Goal: Task Accomplishment & Management: Manage account settings

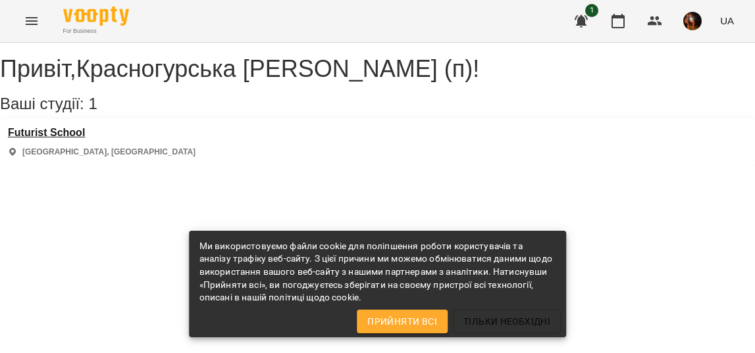
click at [61, 139] on h3 "Futurist School" at bounding box center [102, 133] width 188 height 12
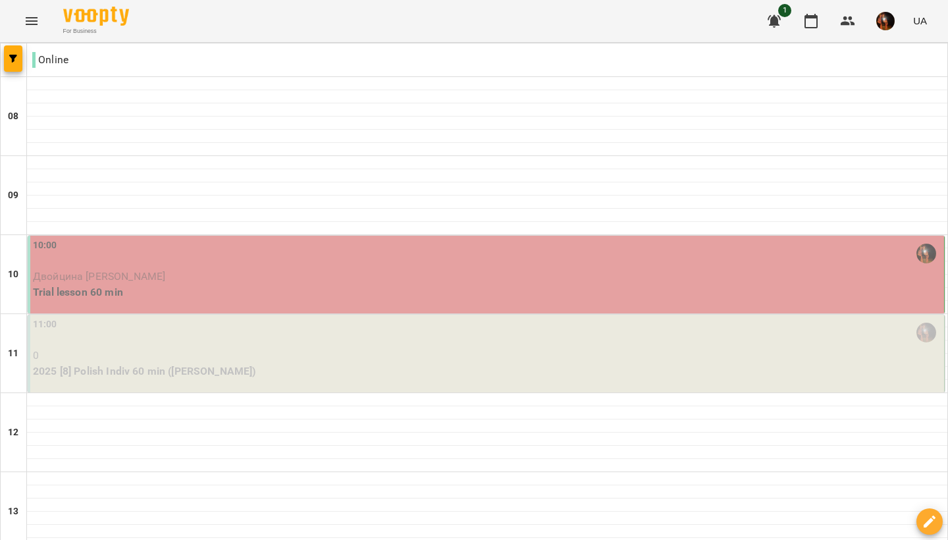
scroll to position [20, 0]
click at [175, 269] on p "Двойцина [PERSON_NAME]" at bounding box center [487, 277] width 908 height 16
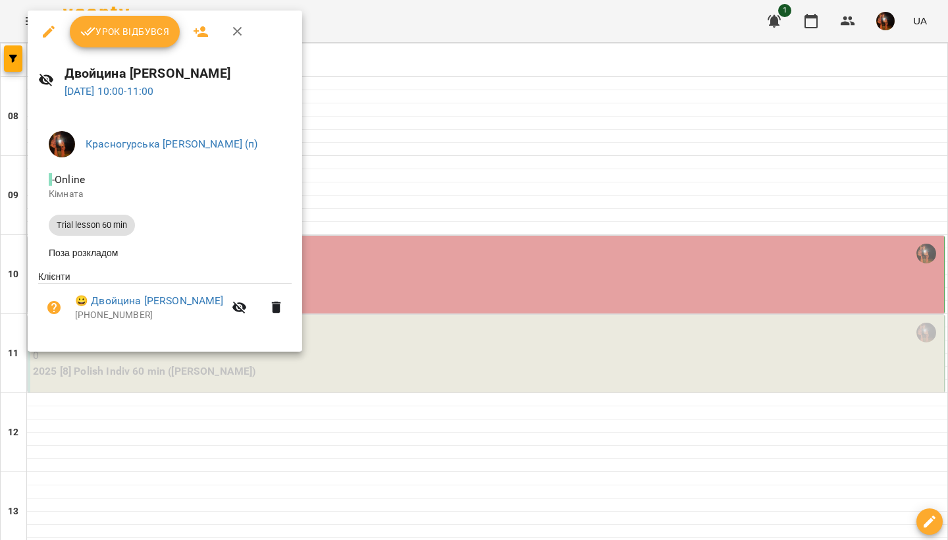
click at [130, 45] on button "Урок відбувся" at bounding box center [125, 32] width 111 height 32
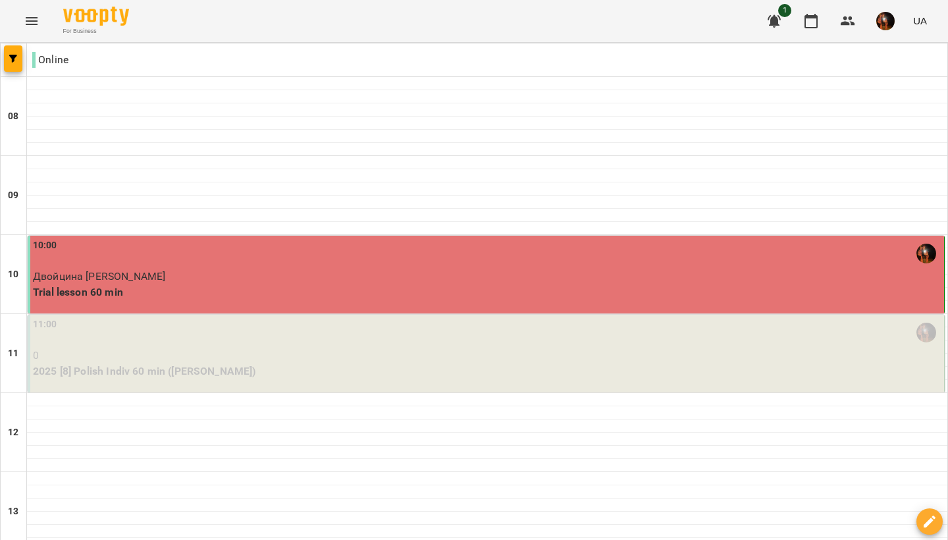
scroll to position [68, 0]
click at [243, 315] on div "11:00 0 2025 [8] Polish Indiv 60 min ([PERSON_NAME])" at bounding box center [486, 354] width 917 height 78
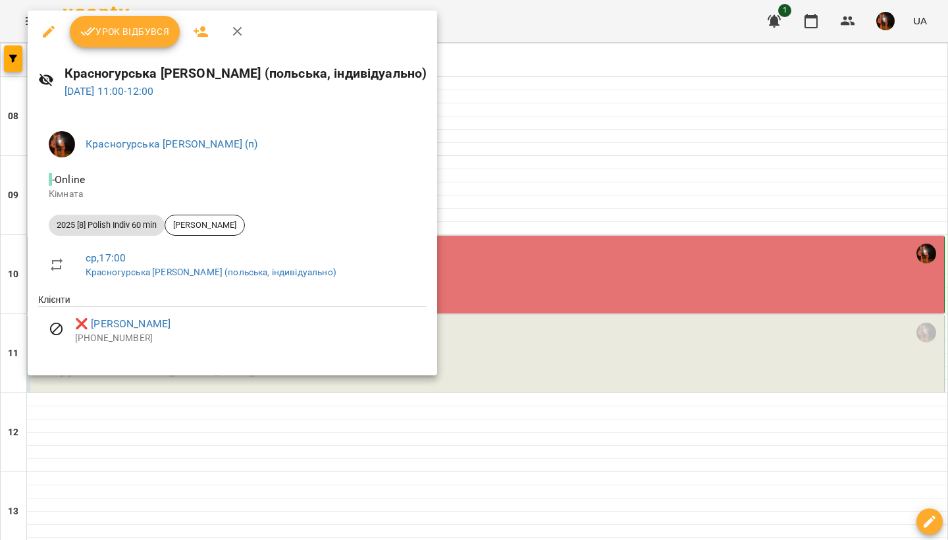
click at [540, 143] on div at bounding box center [474, 270] width 948 height 540
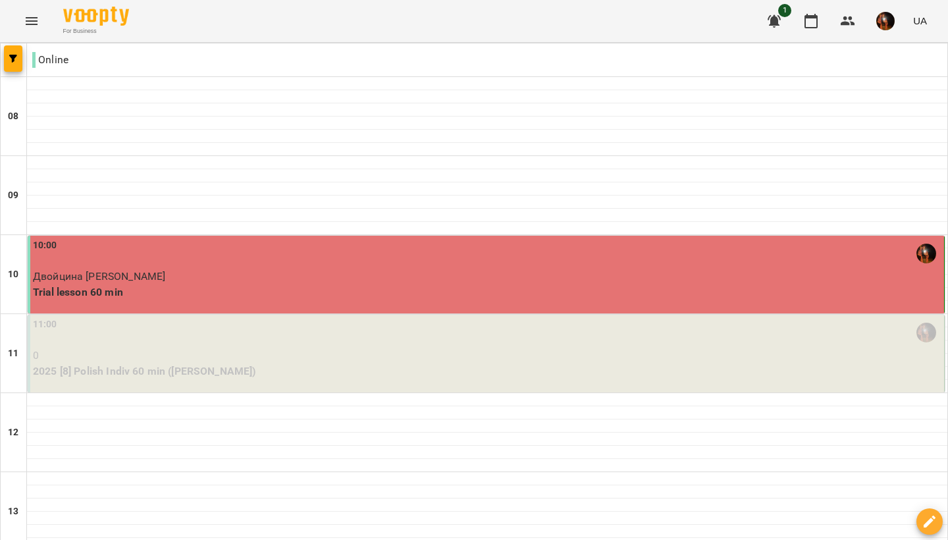
scroll to position [809, 0]
type input "**********"
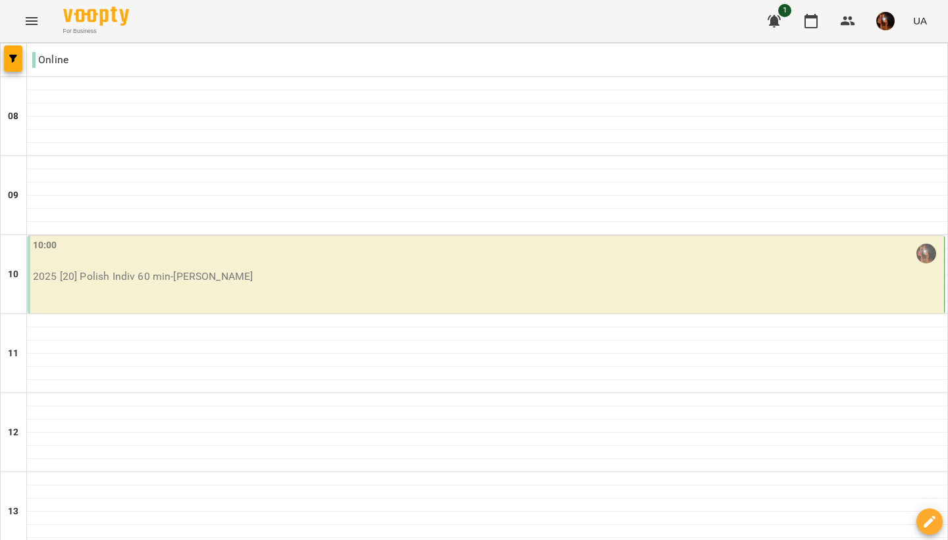
scroll to position [0, 0]
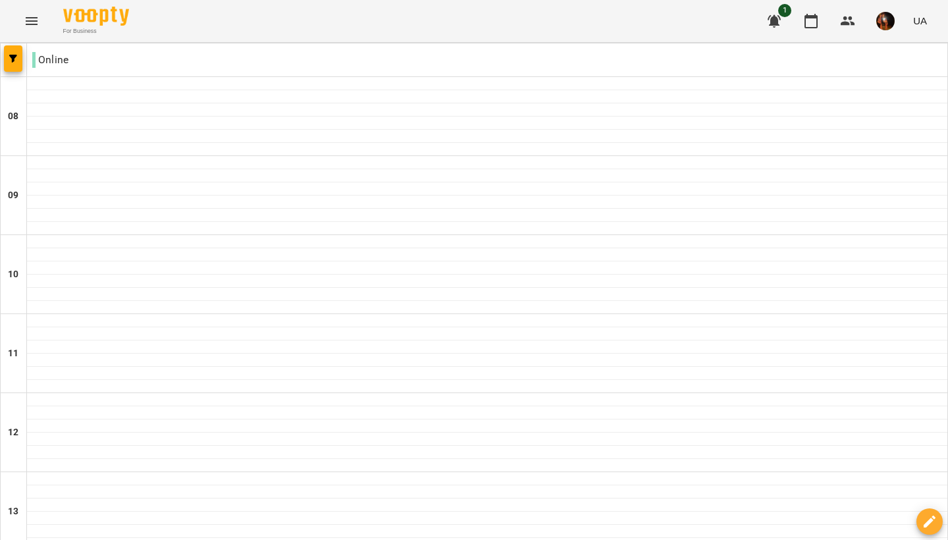
scroll to position [809, 0]
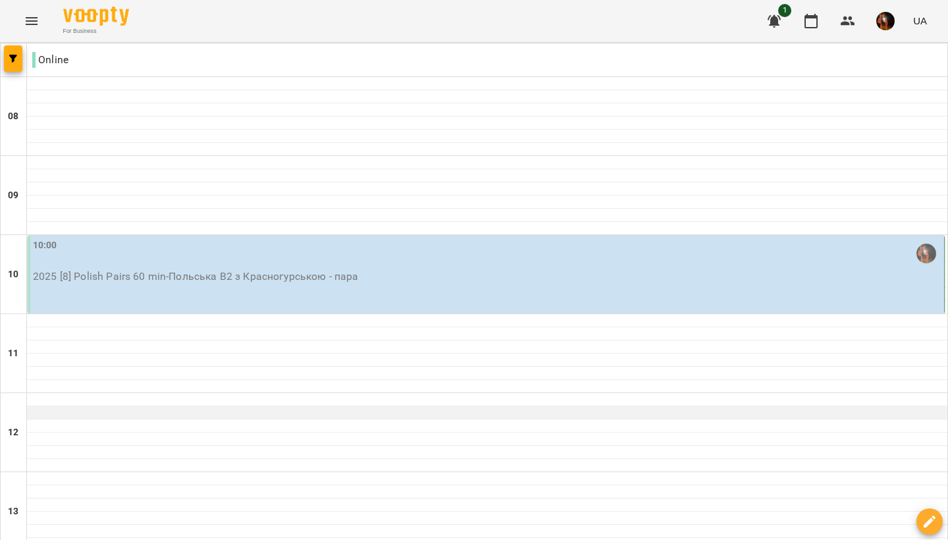
scroll to position [0, 0]
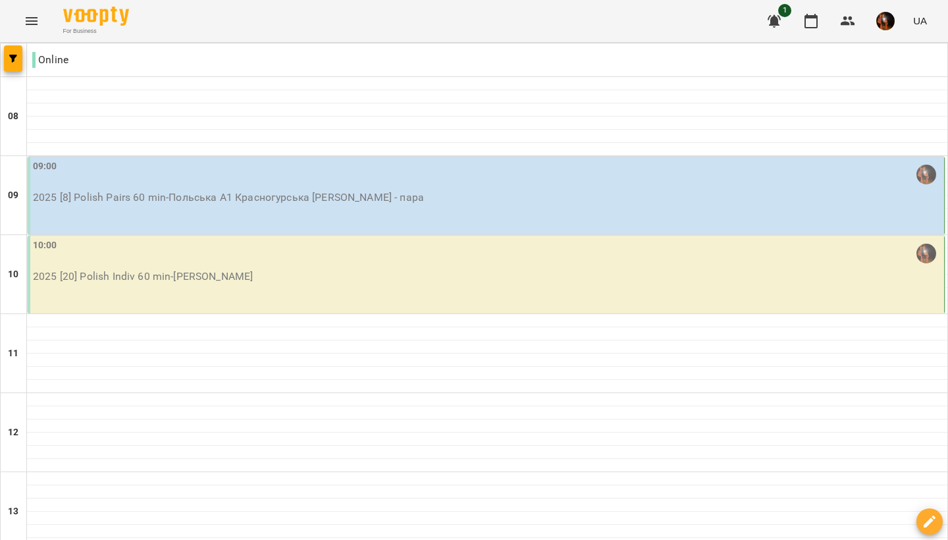
scroll to position [809, 0]
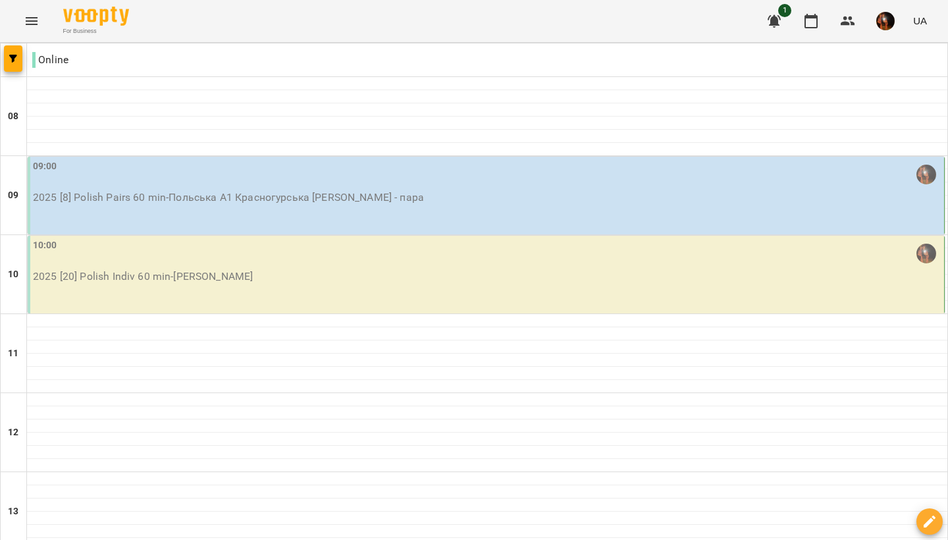
type input "**********"
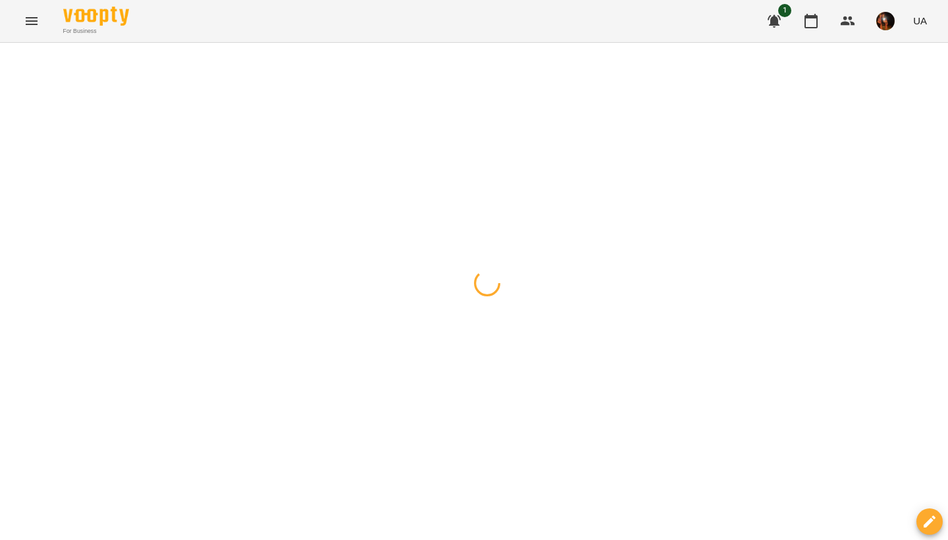
click at [386, 43] on div at bounding box center [474, 43] width 948 height 0
